Goal: Task Accomplishment & Management: Use online tool/utility

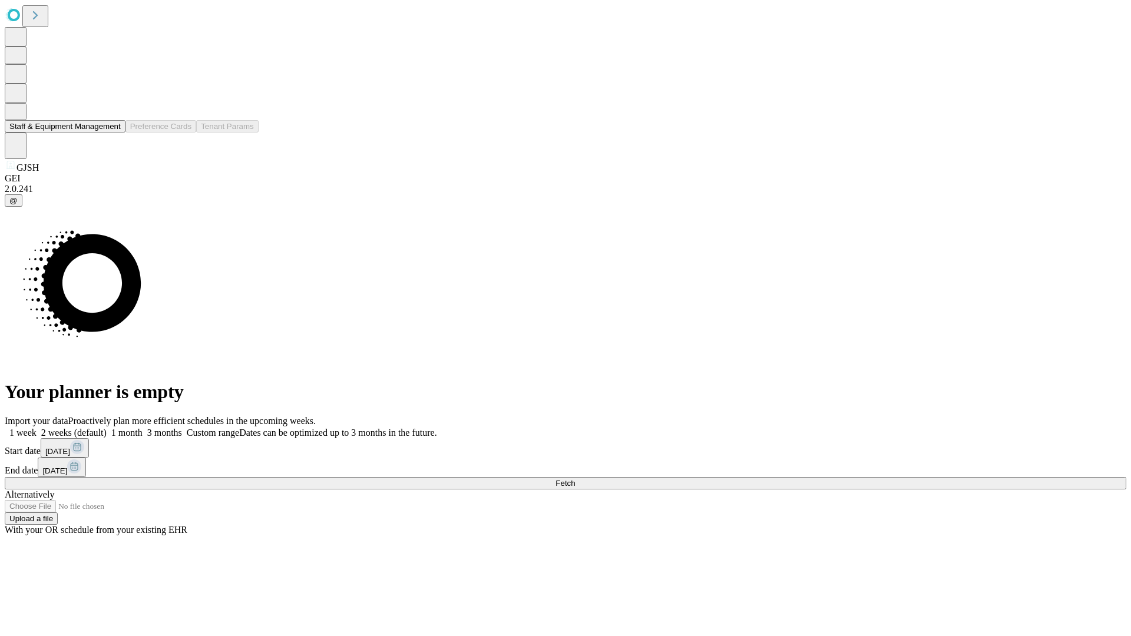
click at [113, 133] on button "Staff & Equipment Management" at bounding box center [65, 126] width 121 height 12
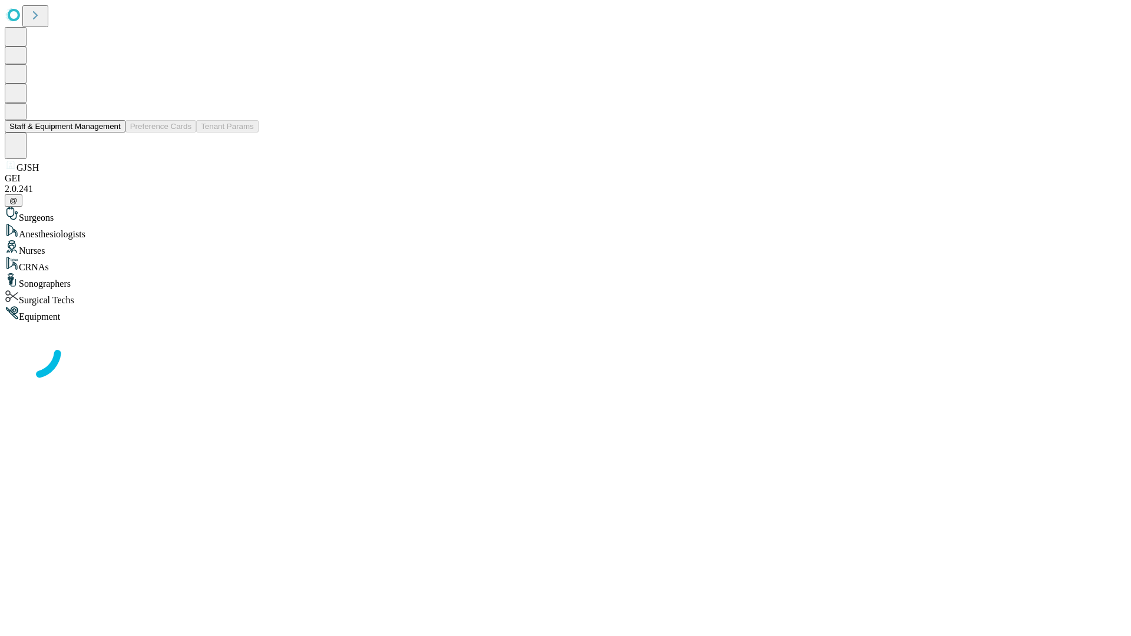
click at [113, 133] on button "Staff & Equipment Management" at bounding box center [65, 126] width 121 height 12
